Goal: Transaction & Acquisition: Obtain resource

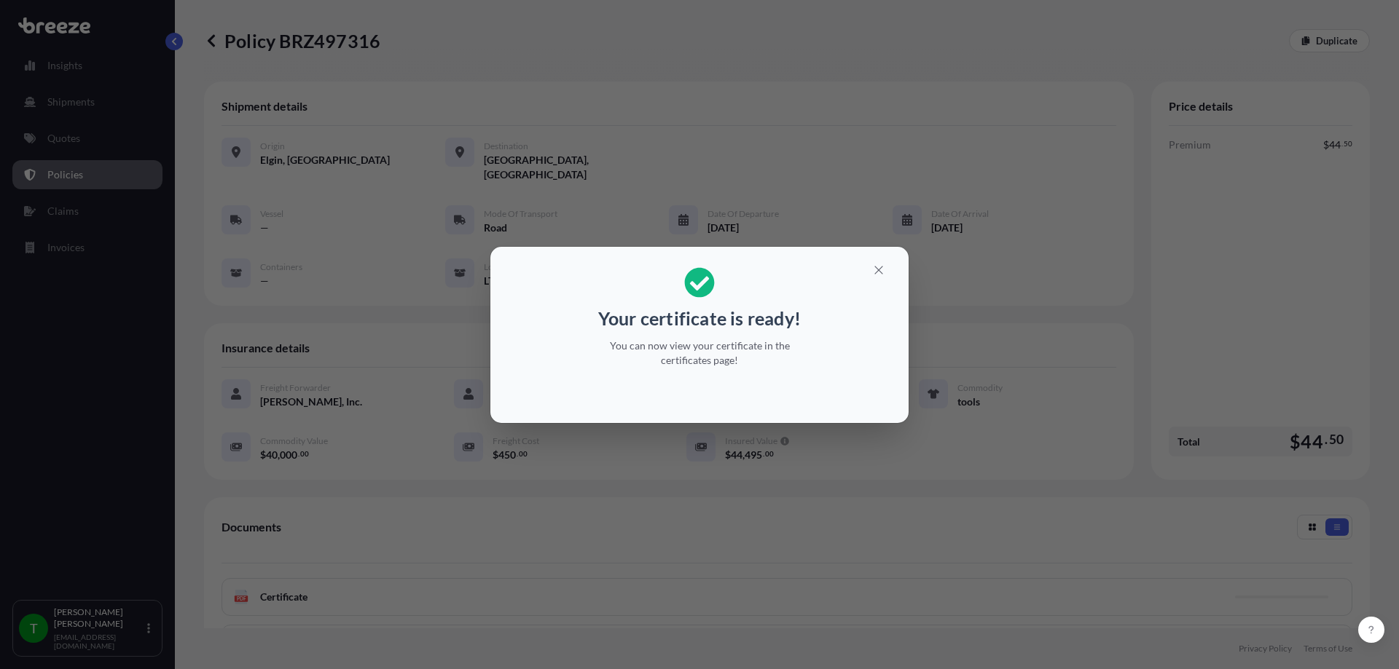
click at [1022, 96] on div "Your certificate is ready! You can now view your certificate in the certificate…" at bounding box center [699, 334] width 1399 height 669
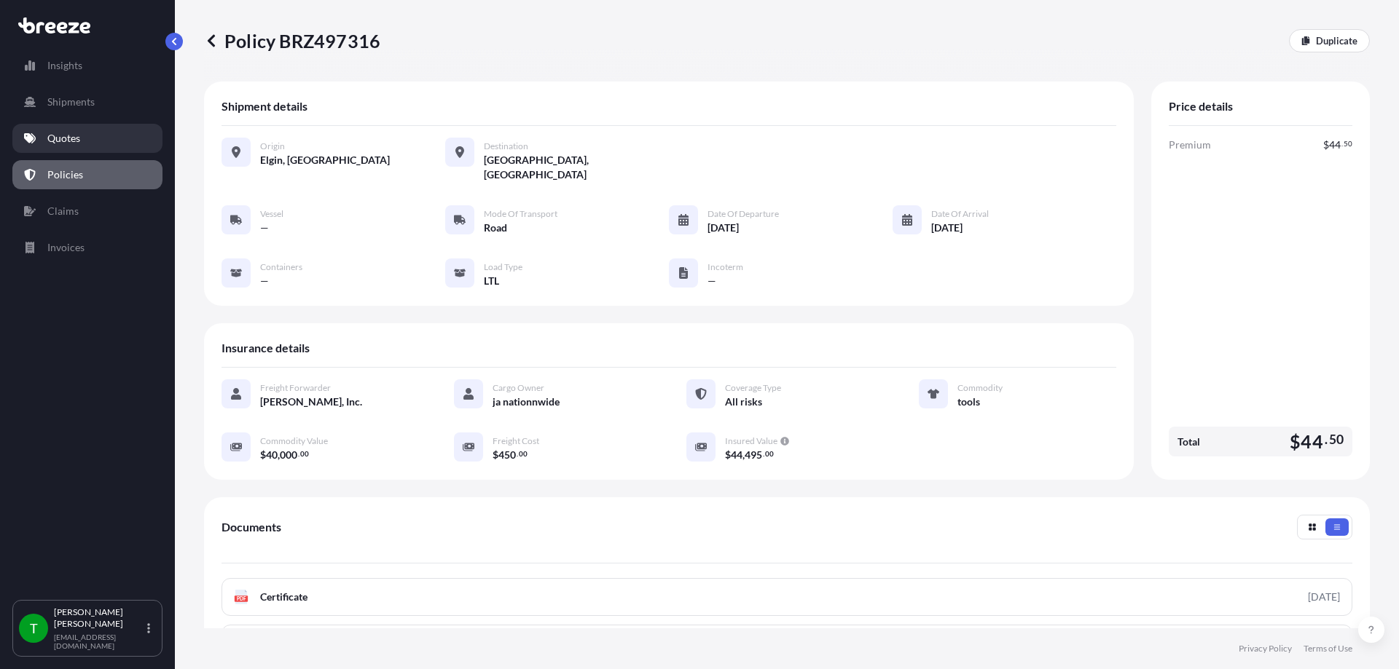
click at [73, 141] on p "Quotes" at bounding box center [63, 138] width 33 height 15
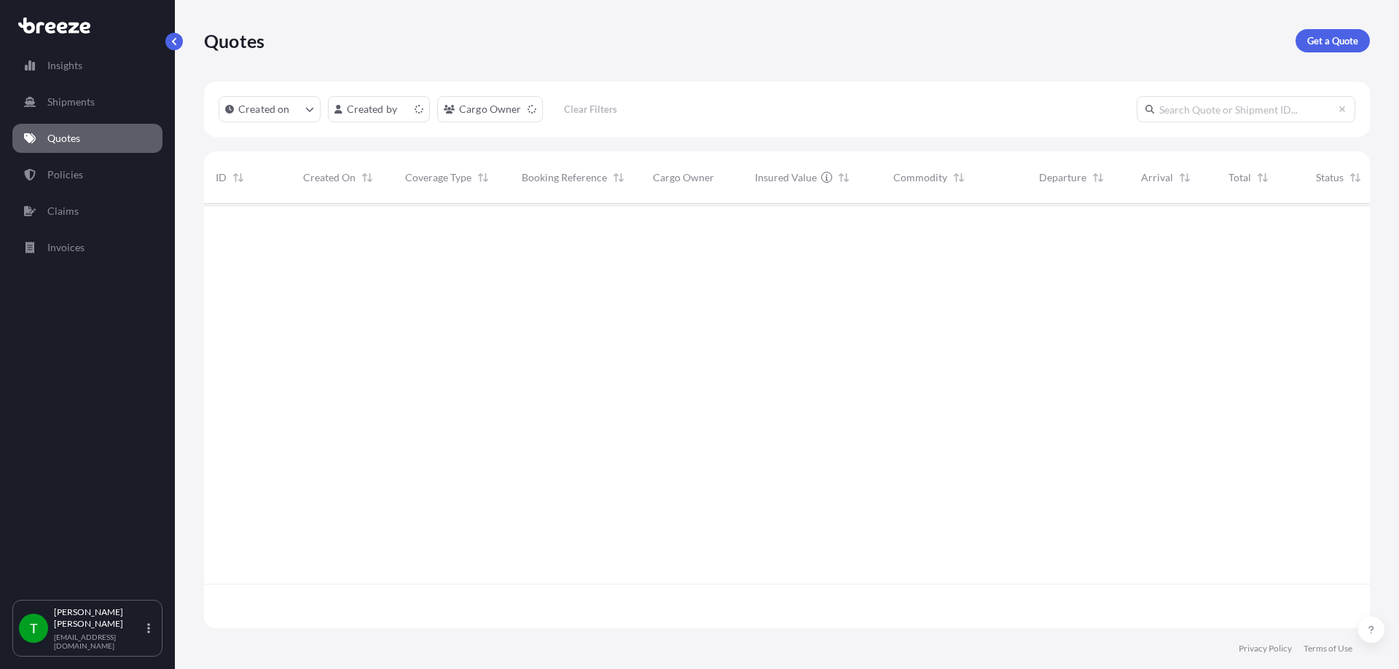
scroll to position [422, 1155]
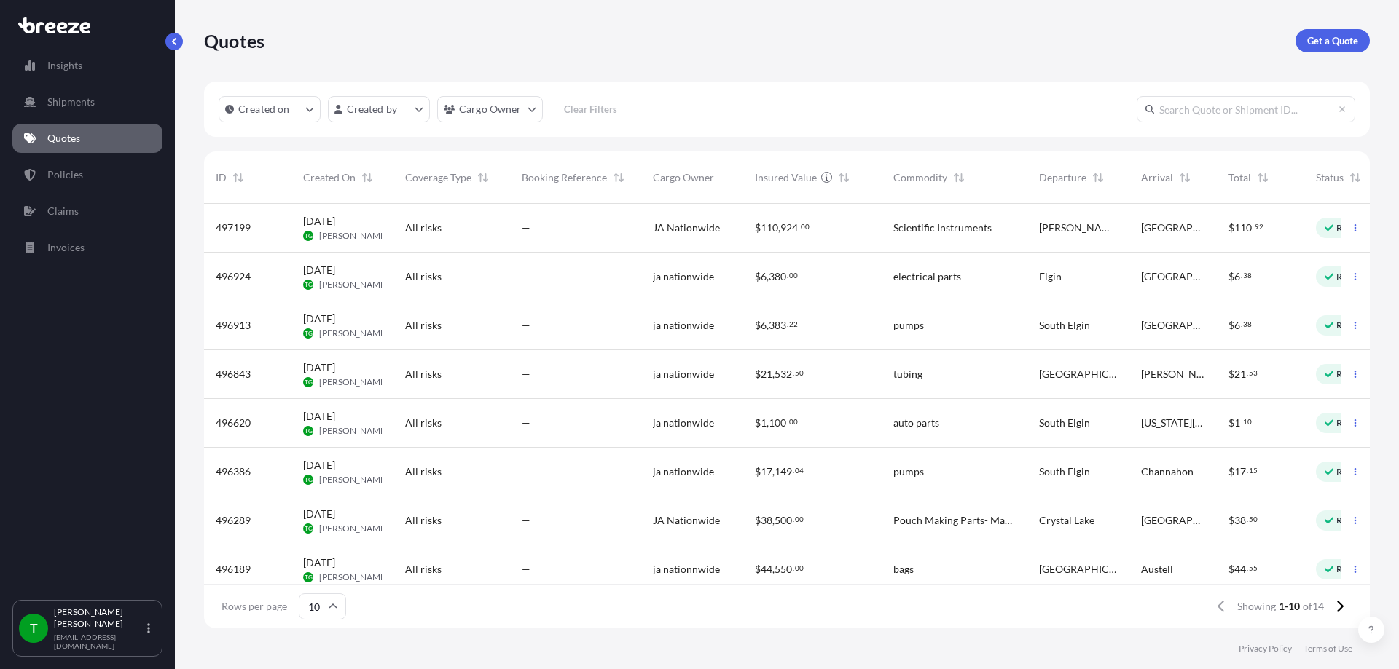
click at [1319, 54] on div "Quotes Get a Quote" at bounding box center [787, 41] width 1166 height 82
click at [1320, 47] on p "Get a Quote" at bounding box center [1332, 41] width 51 height 15
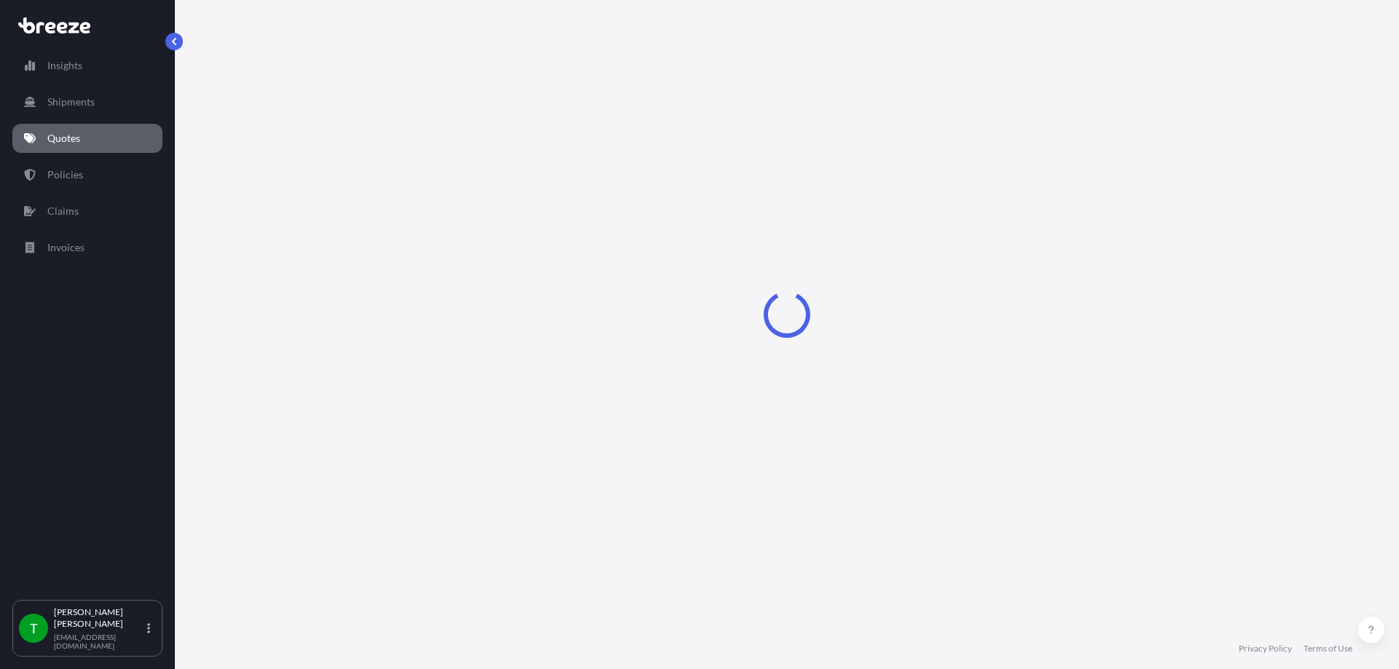
select select "Sea"
select select "1"
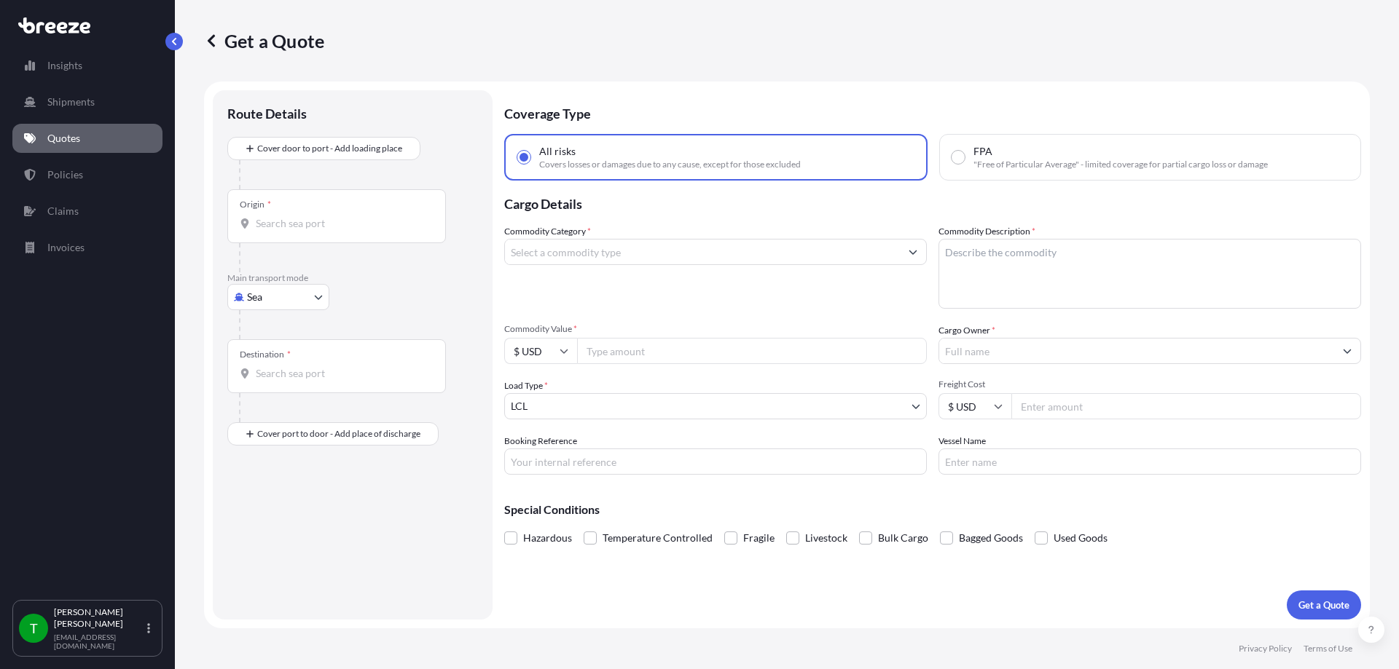
click at [291, 298] on body "Insights Shipments Quotes Policies Claims Invoices T [PERSON_NAME] [EMAIL_ADDRE…" at bounding box center [699, 334] width 1399 height 669
click at [274, 377] on div "Road" at bounding box center [278, 387] width 90 height 26
select select "Road"
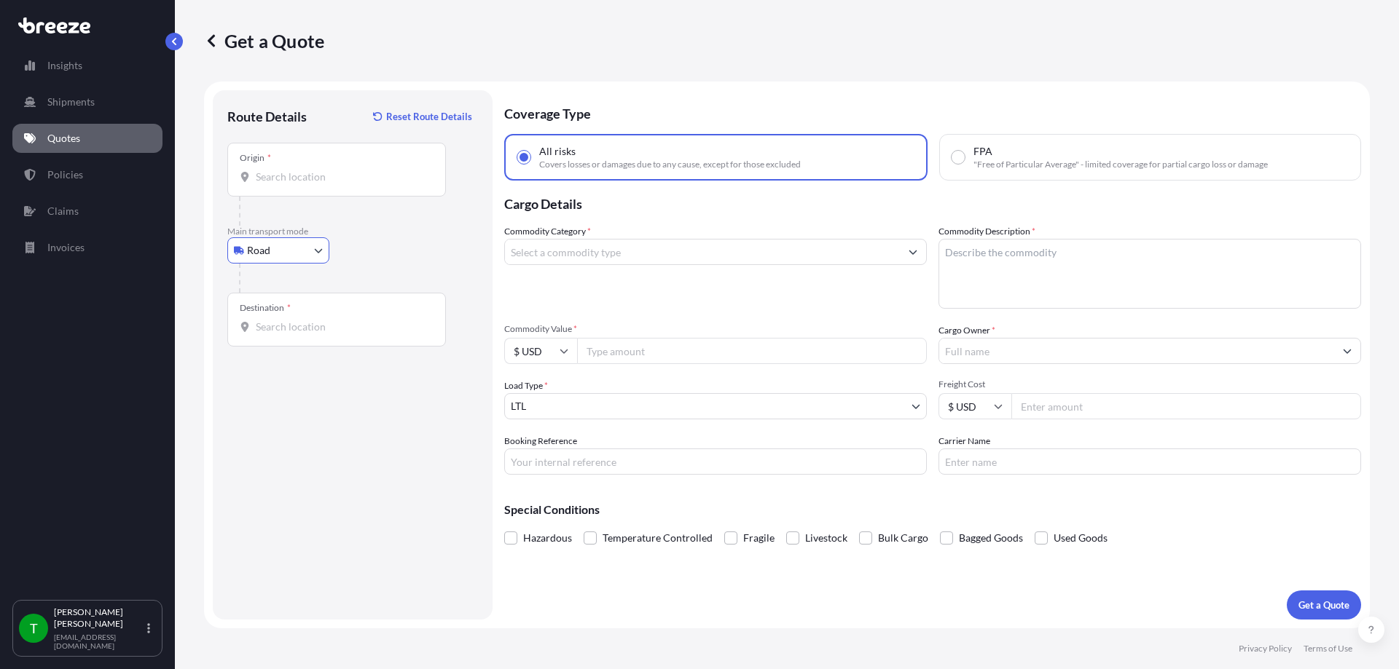
click at [307, 185] on div "Origin *" at bounding box center [336, 170] width 219 height 54
click at [307, 184] on input "Origin *" at bounding box center [342, 177] width 172 height 15
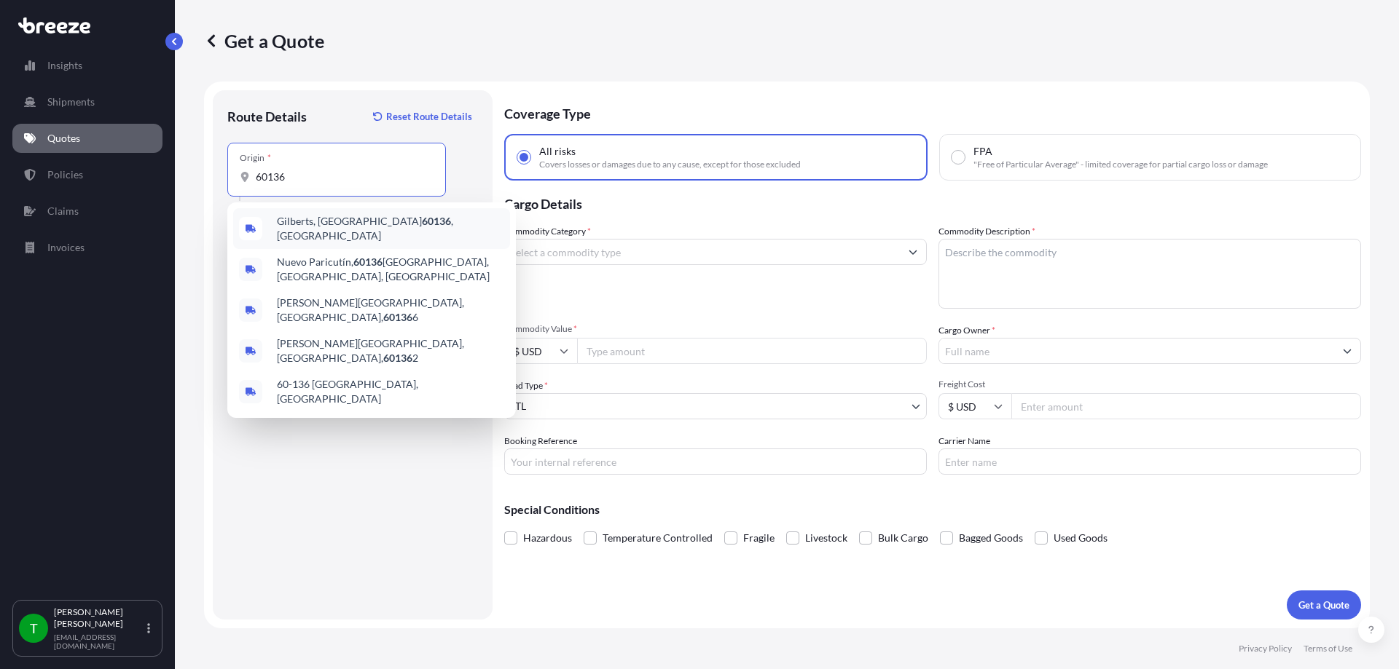
click at [309, 225] on span "Gilberts, IL 60136 , [GEOGRAPHIC_DATA]" at bounding box center [390, 228] width 227 height 29
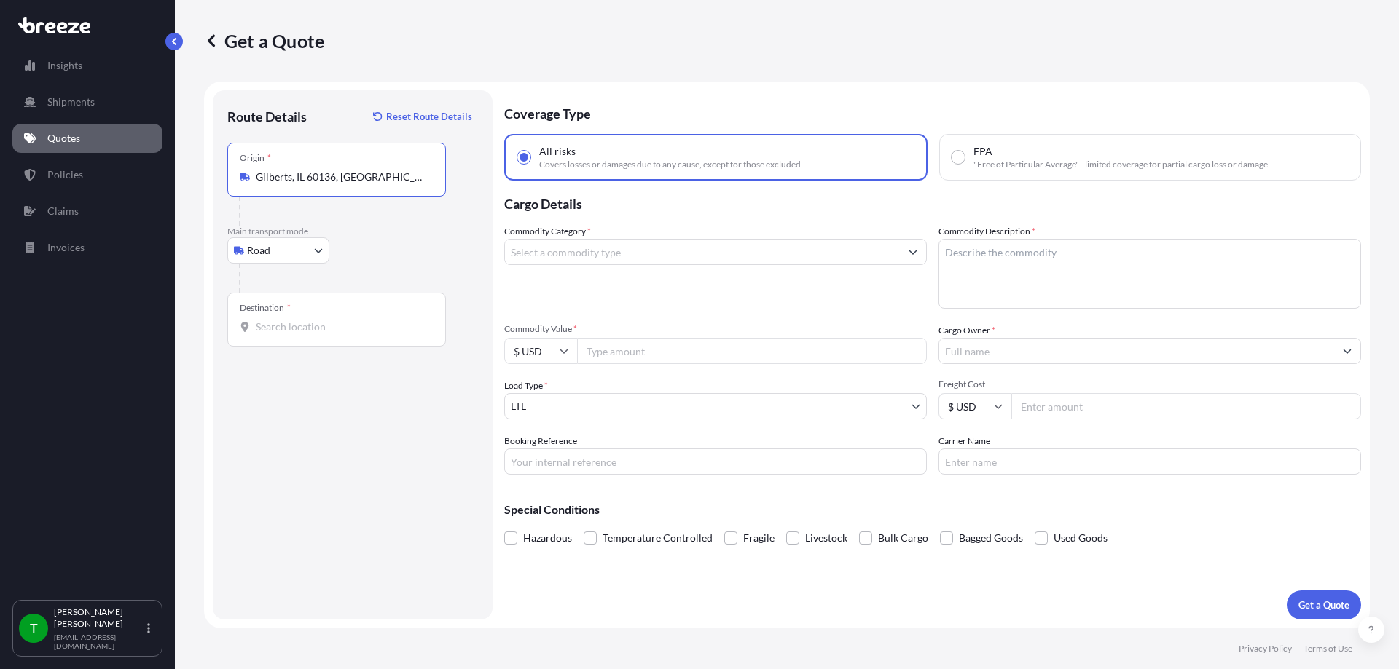
type input "Gilberts, IL 60136, [GEOGRAPHIC_DATA]"
click at [291, 326] on input "Destination *" at bounding box center [342, 327] width 172 height 15
click at [318, 372] on span "Brantford, ON N3T 5L8, [GEOGRAPHIC_DATA]" at bounding box center [384, 376] width 215 height 15
type input "Brantford, ON N3T 5L8, [GEOGRAPHIC_DATA]"
click at [680, 352] on input "Commodity Value *" at bounding box center [752, 351] width 350 height 26
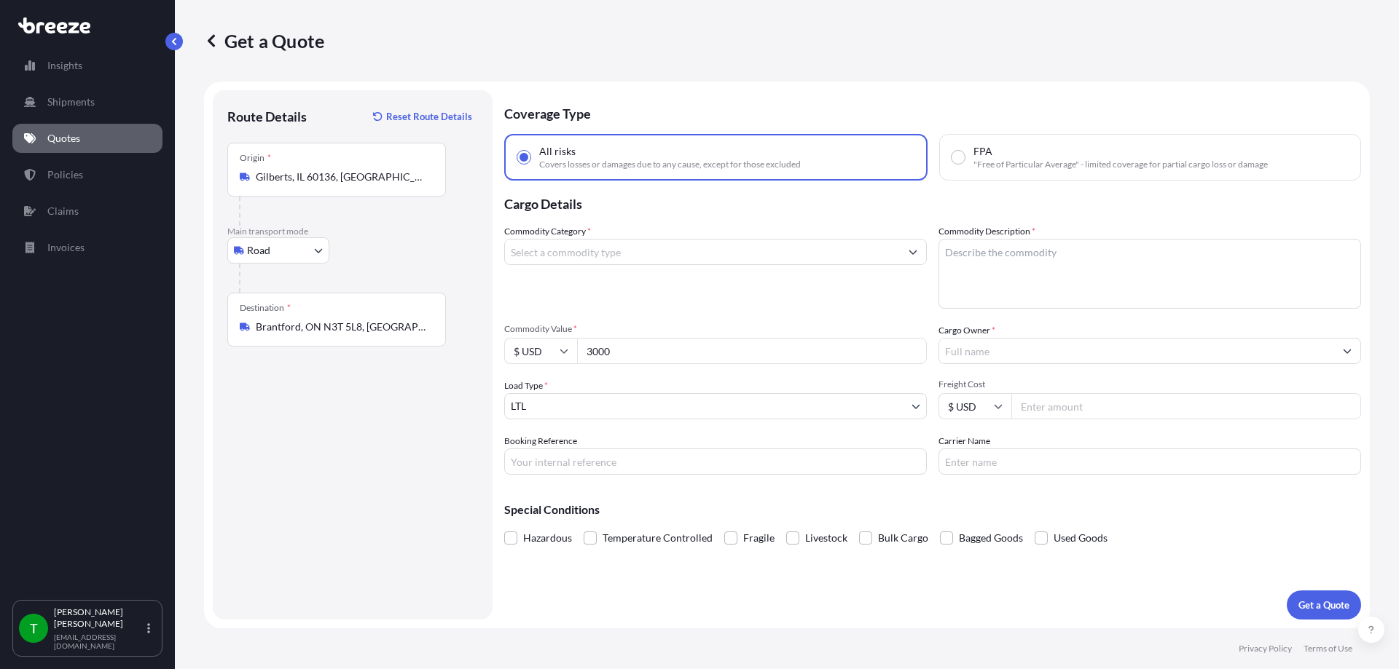
type input "3000"
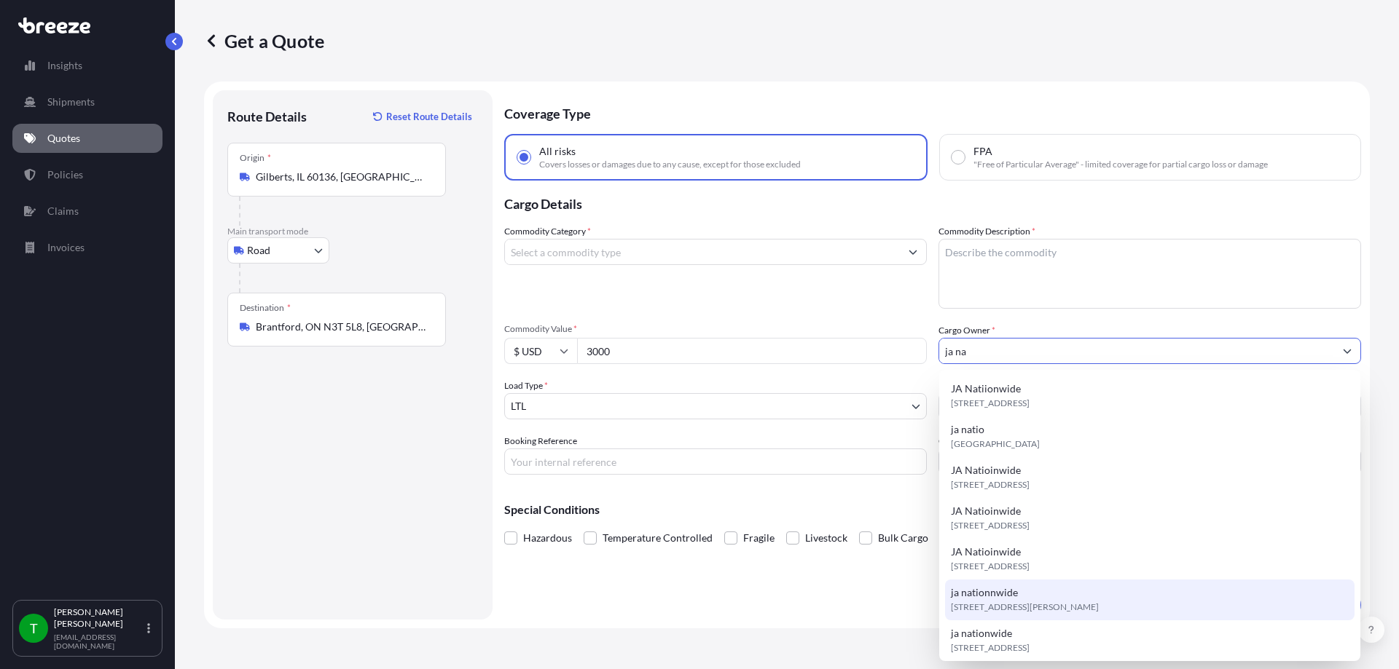
click at [996, 602] on span "[STREET_ADDRESS][PERSON_NAME]" at bounding box center [1025, 607] width 148 height 15
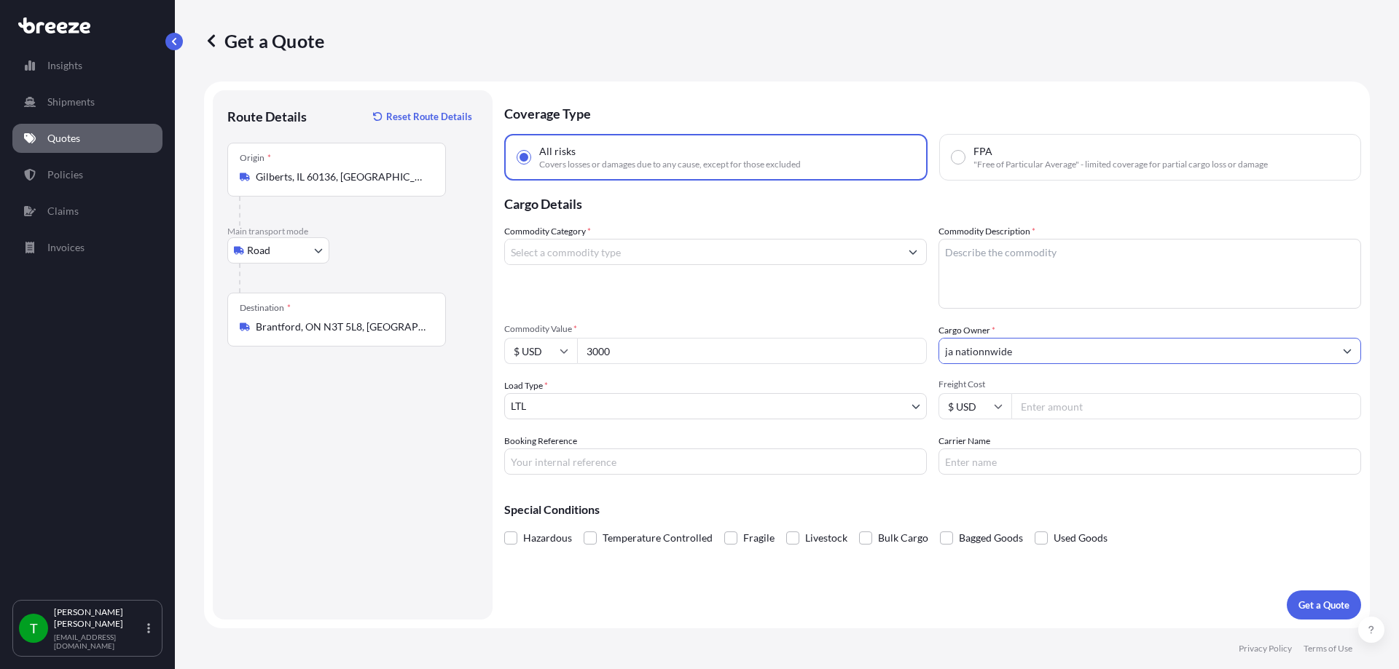
type input "ja nationnwide"
click at [1049, 409] on input "Freight Cost" at bounding box center [1186, 406] width 350 height 26
type input "450"
click at [1324, 596] on button "Get a Quote" at bounding box center [1324, 605] width 74 height 29
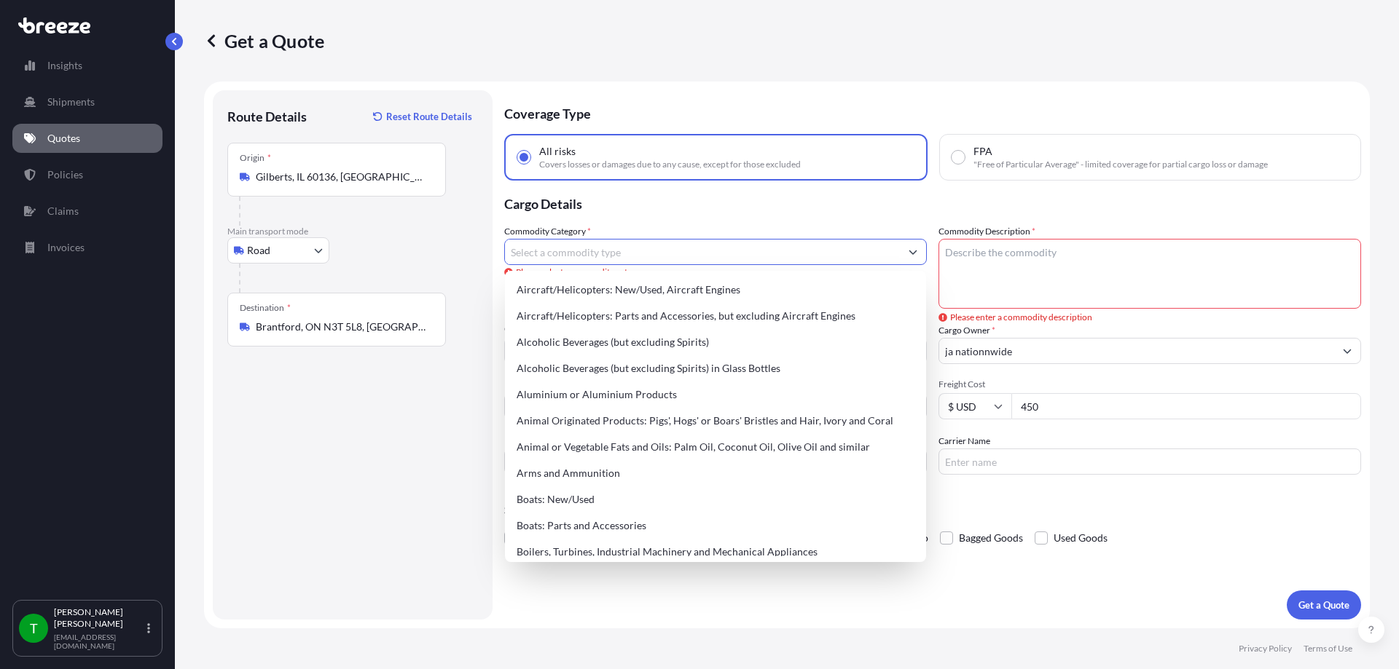
click at [738, 254] on input "Commodity Category *" at bounding box center [702, 252] width 395 height 26
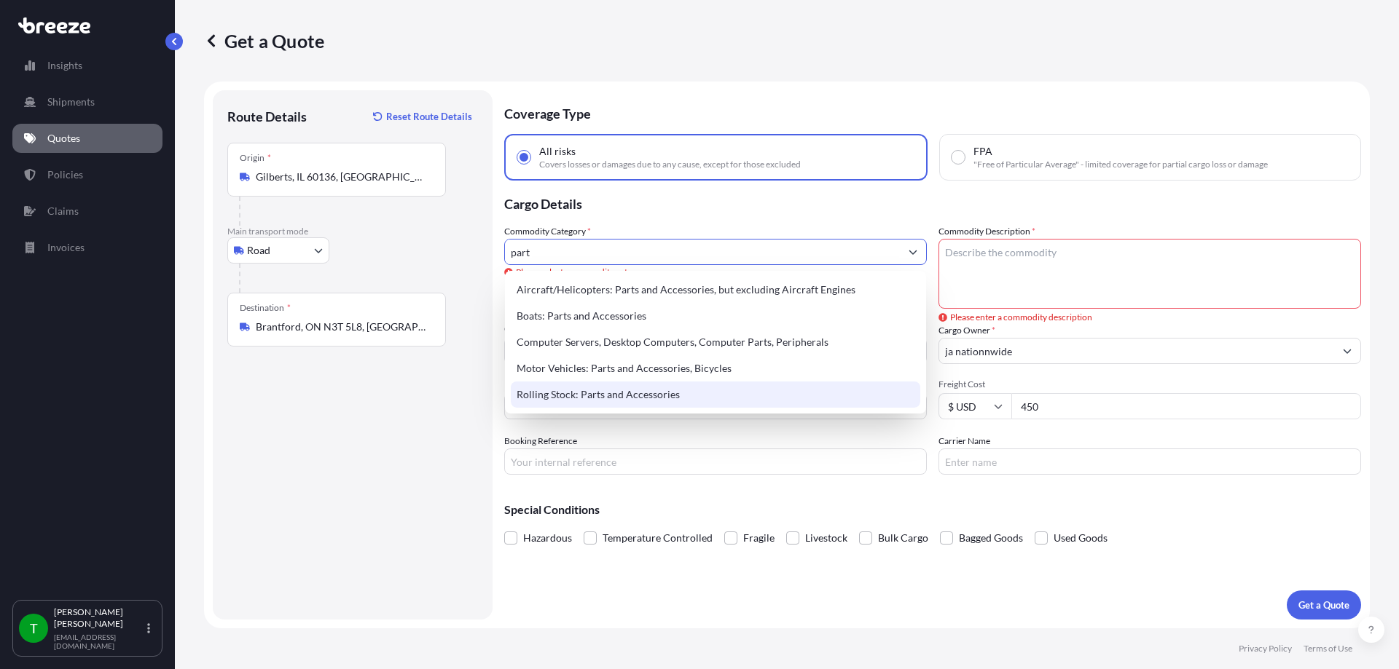
click at [619, 401] on div "Rolling Stock: Parts and Accessories" at bounding box center [715, 395] width 409 height 26
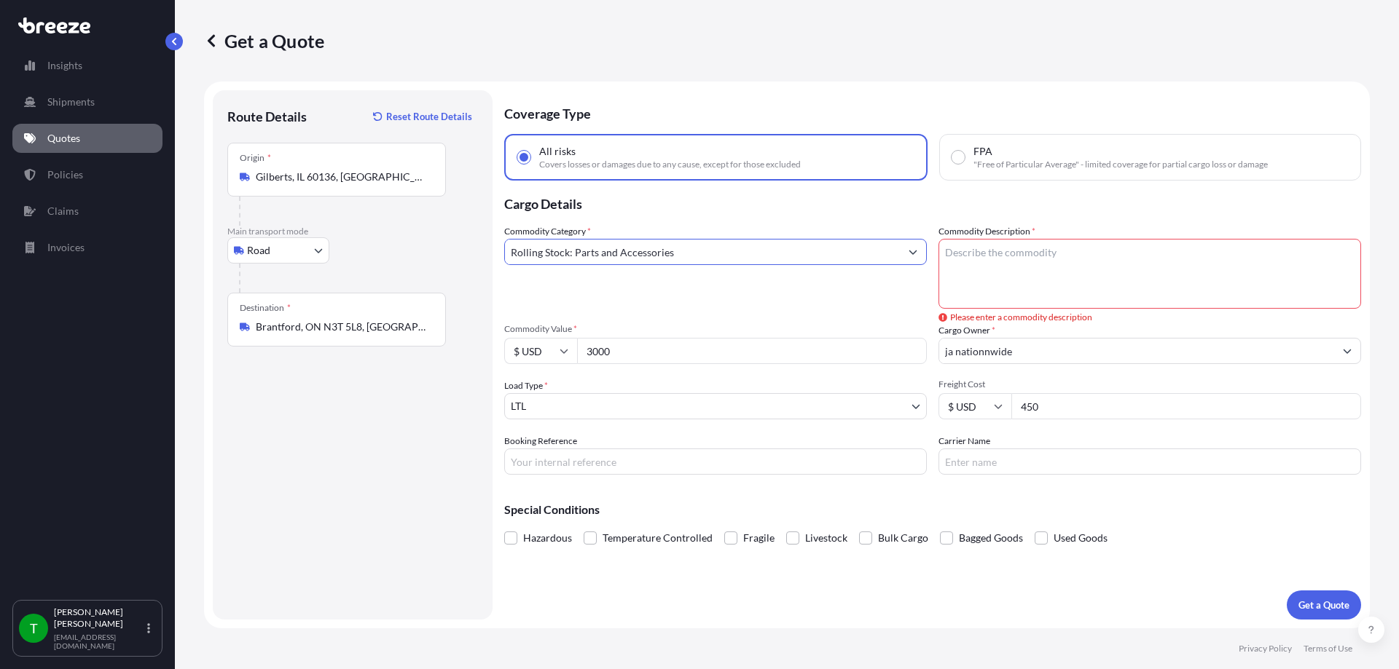
type input "Rolling Stock: Parts and Accessories"
click at [1018, 262] on textarea "Commodity Description *" at bounding box center [1149, 274] width 423 height 70
type textarea "conveyor parts"
click at [1323, 606] on p "Get a Quote" at bounding box center [1323, 605] width 51 height 15
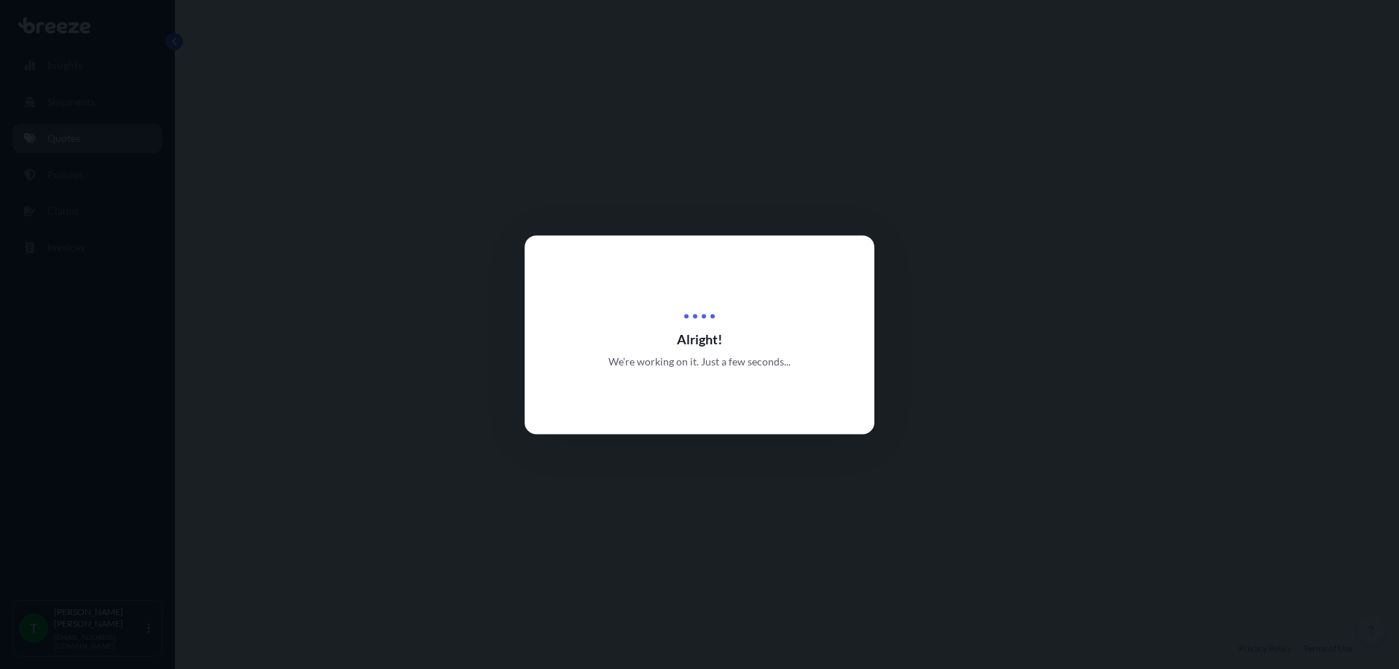
select select "Road"
select select "1"
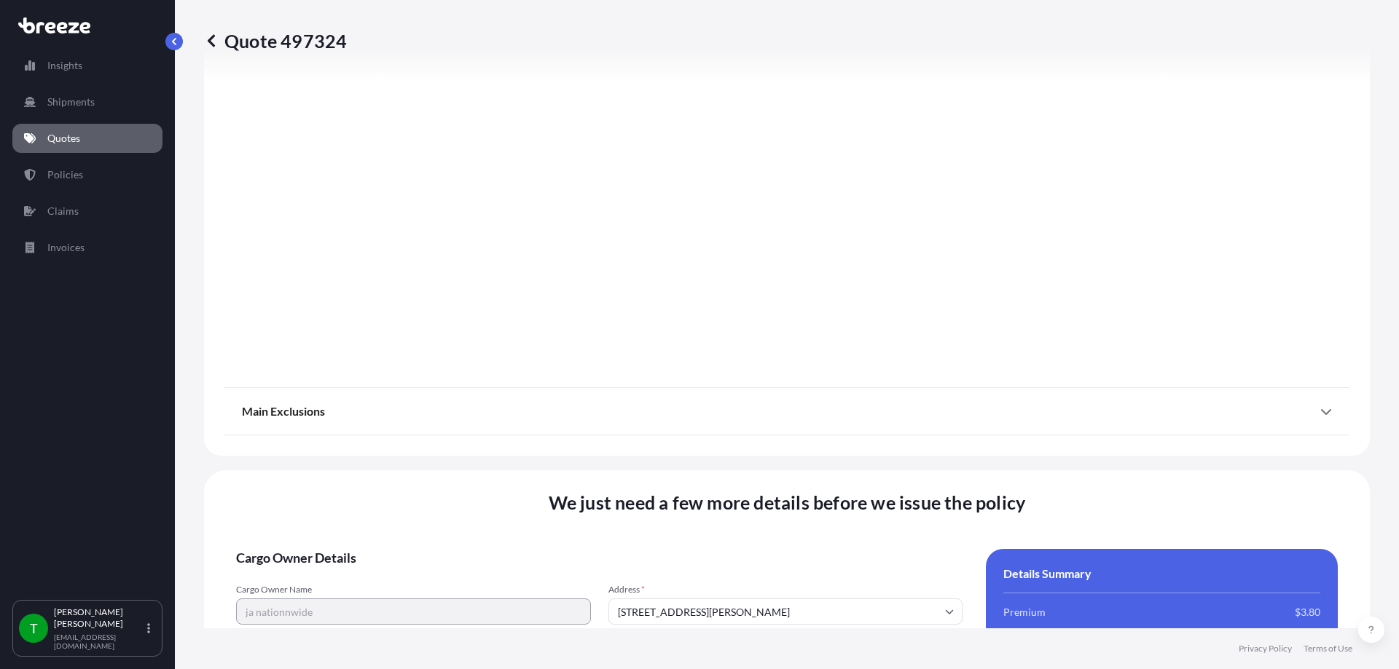
scroll to position [1874, 0]
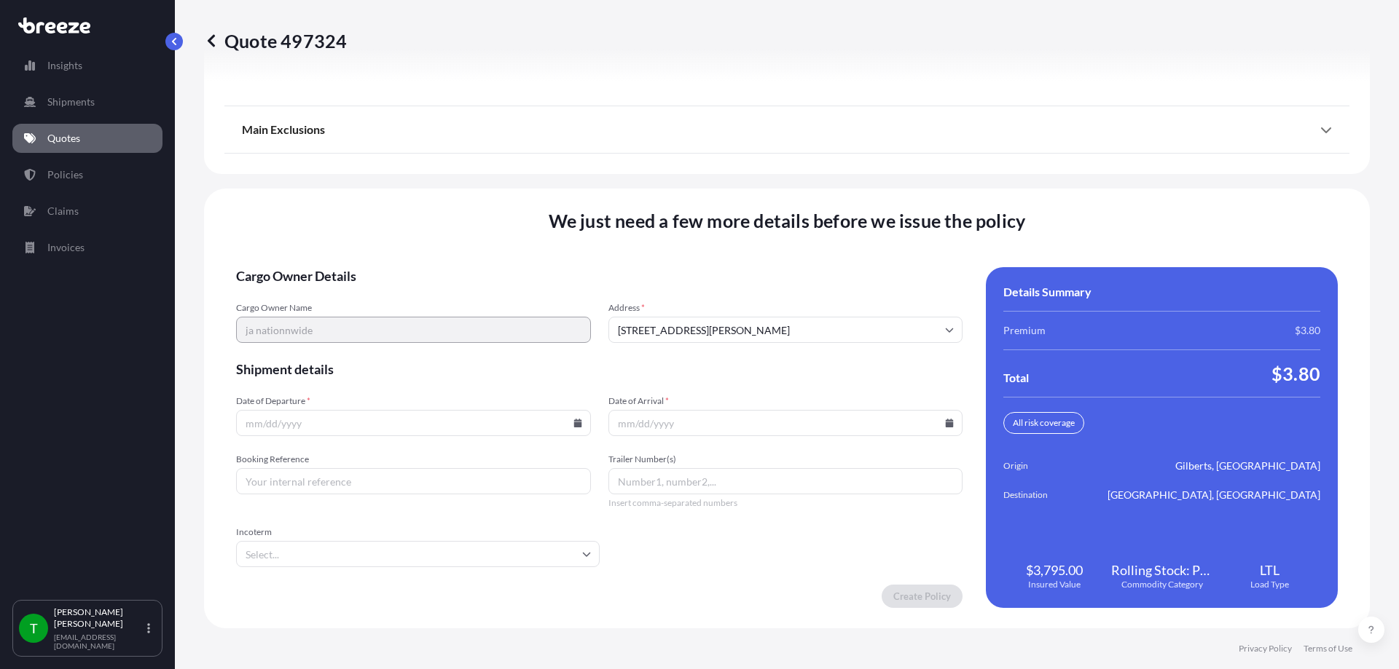
click at [563, 420] on input "Date of Departure *" at bounding box center [413, 423] width 355 height 26
click at [573, 420] on icon at bounding box center [577, 423] width 9 height 9
click at [402, 323] on button "21" at bounding box center [411, 321] width 23 height 23
type input "[DATE]"
click at [946, 427] on icon at bounding box center [950, 423] width 8 height 9
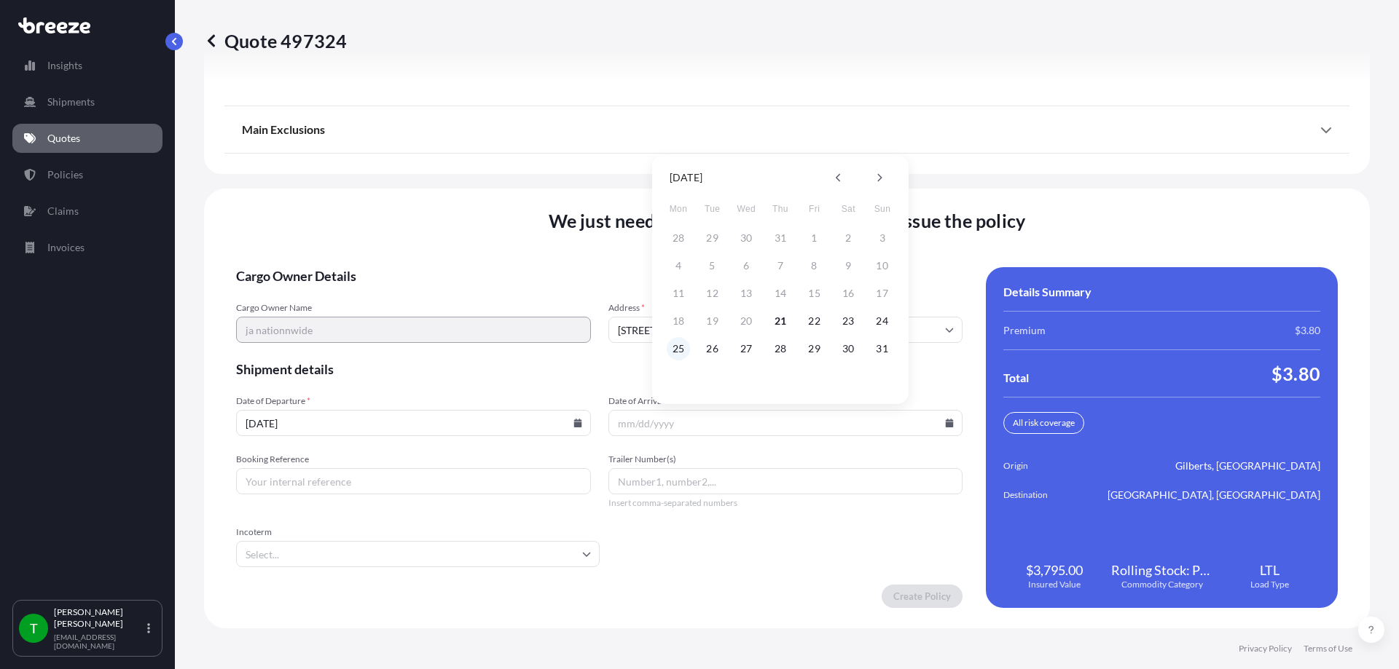
click at [673, 355] on button "25" at bounding box center [678, 348] width 23 height 23
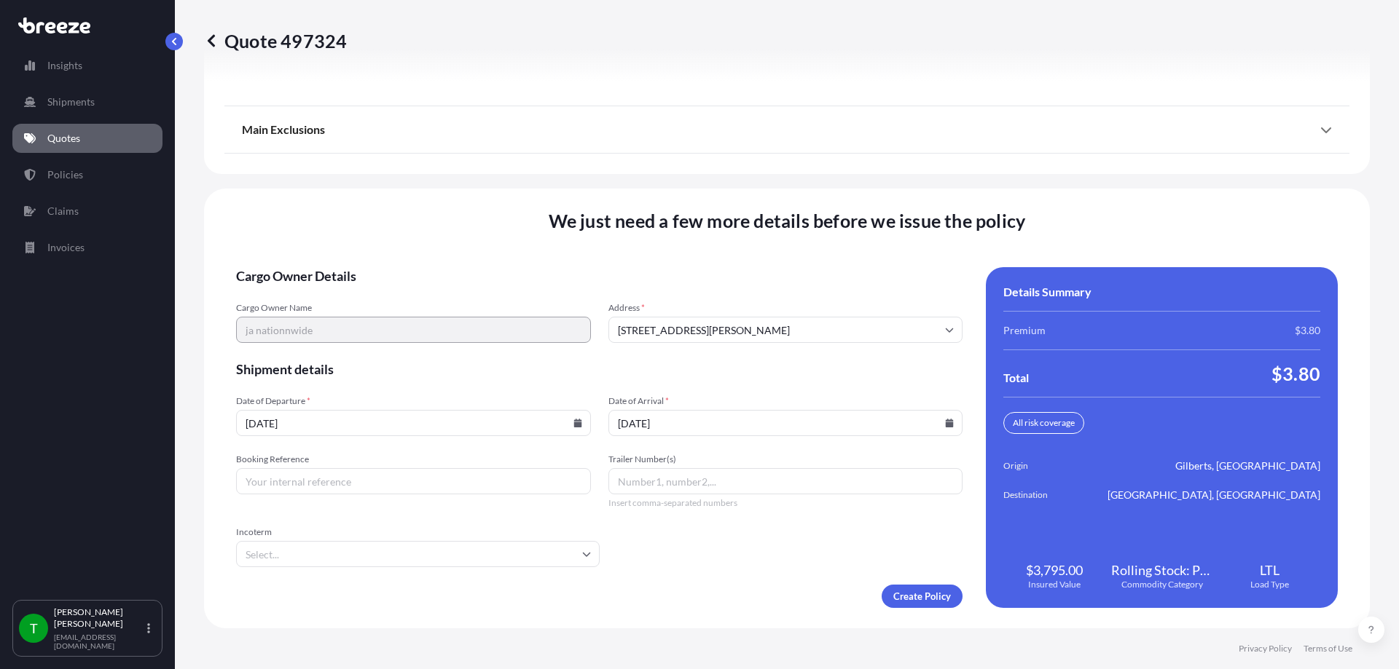
type input "[DATE]"
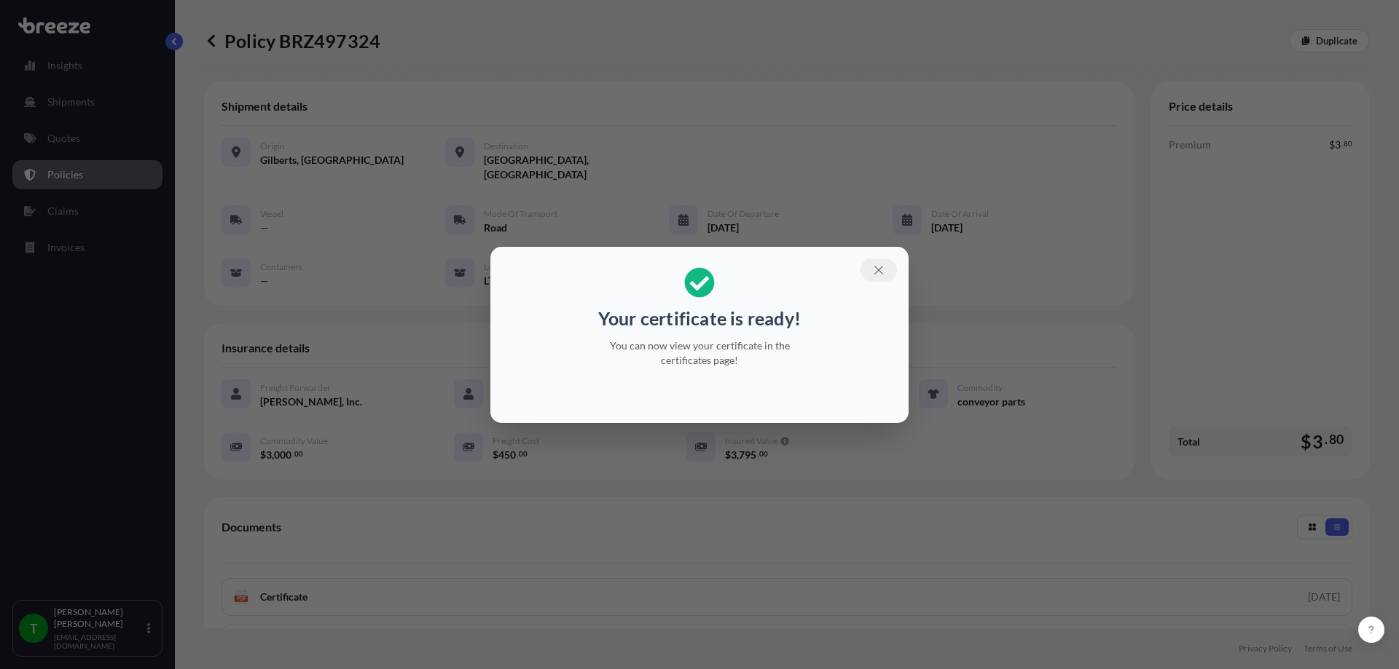
click at [878, 269] on icon "button" at bounding box center [878, 270] width 8 height 8
